Goal: Task Accomplishment & Management: Manage account settings

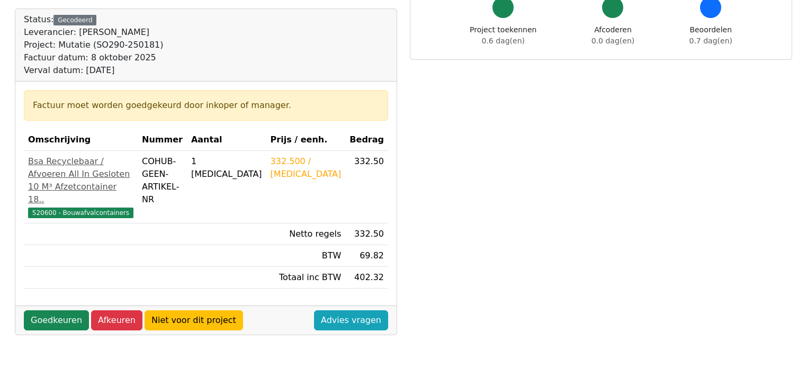
scroll to position [102, 0]
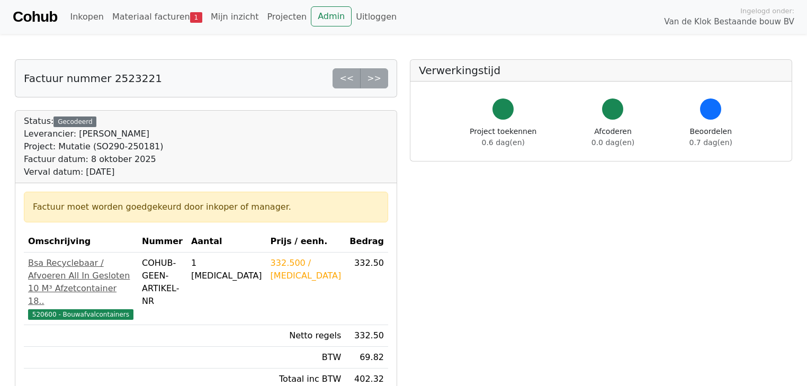
scroll to position [127, 0]
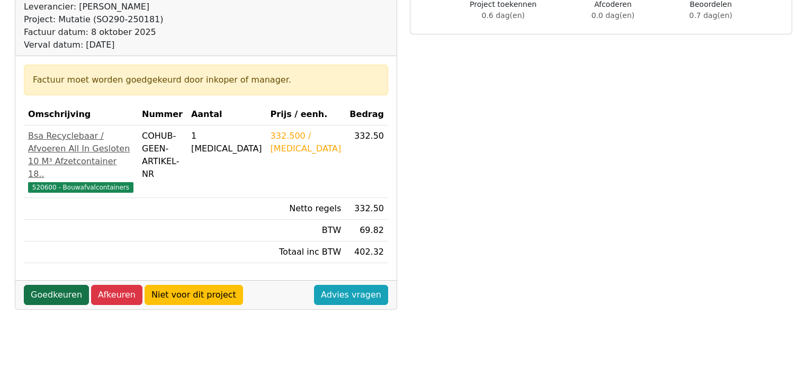
click at [37, 304] on link "Goedkeuren" at bounding box center [56, 295] width 65 height 20
